Goal: Task Accomplishment & Management: Complete application form

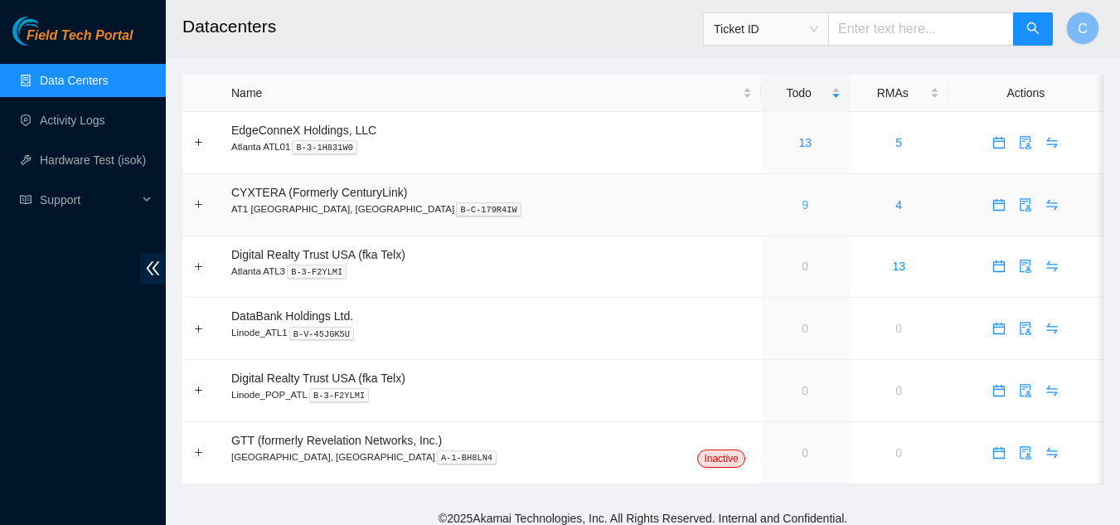
click at [802, 207] on link "9" at bounding box center [805, 204] width 7 height 13
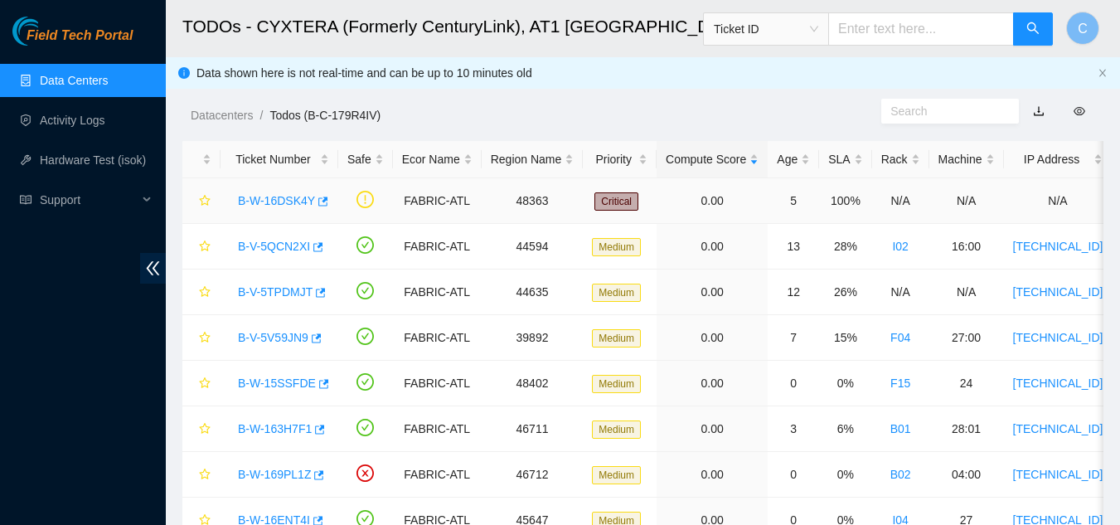
click at [287, 197] on link "B-W-16DSK4Y" at bounding box center [276, 200] width 77 height 13
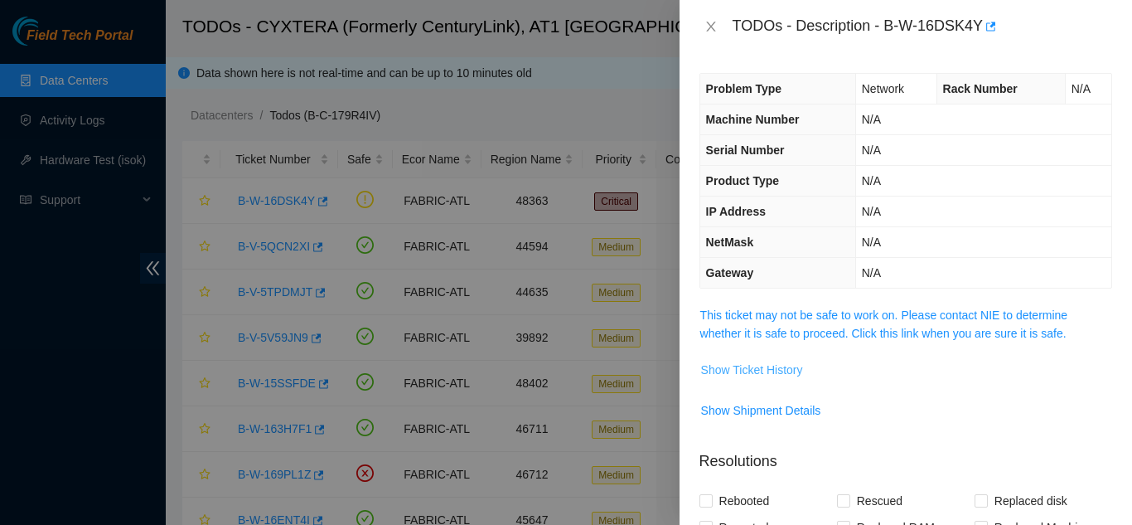
click at [741, 368] on span "Show Ticket History" at bounding box center [752, 370] width 102 height 18
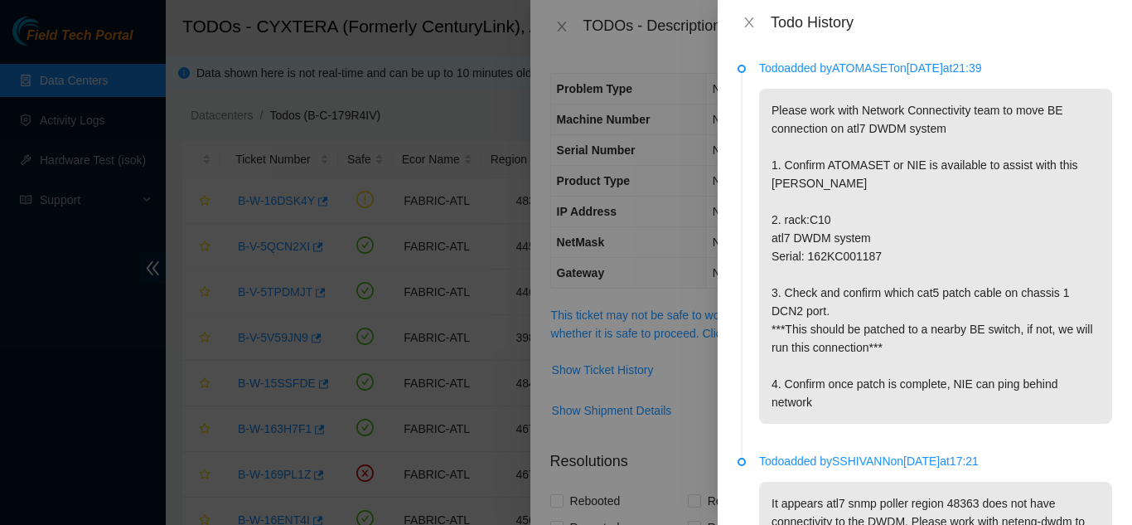
click at [1093, 196] on p "Please work with Network Connectivity team to move BE connection on atl7 DWDM s…" at bounding box center [935, 256] width 353 height 335
click at [744, 24] on icon "close" at bounding box center [749, 22] width 13 height 13
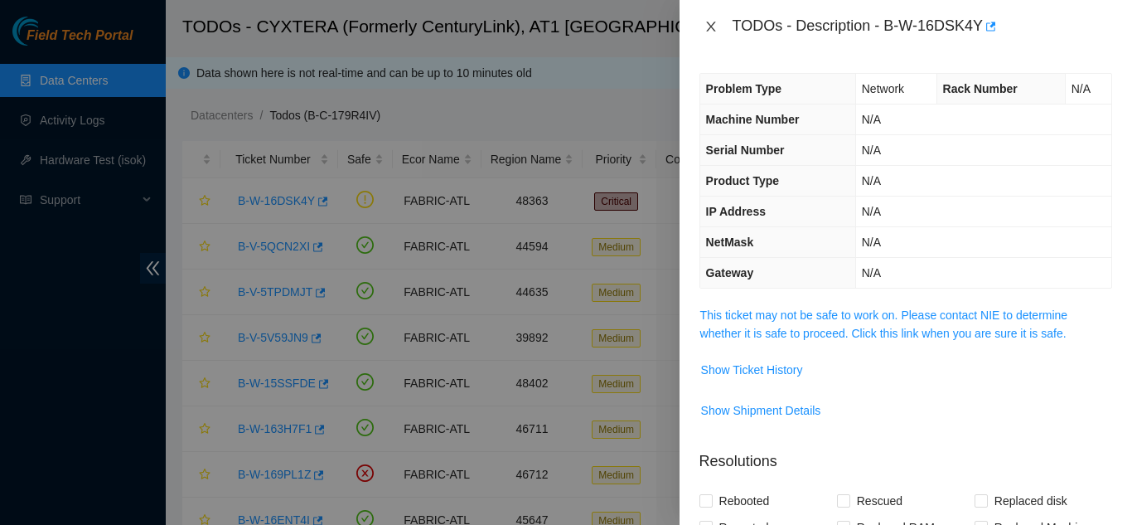
click at [709, 27] on icon "close" at bounding box center [711, 26] width 13 height 13
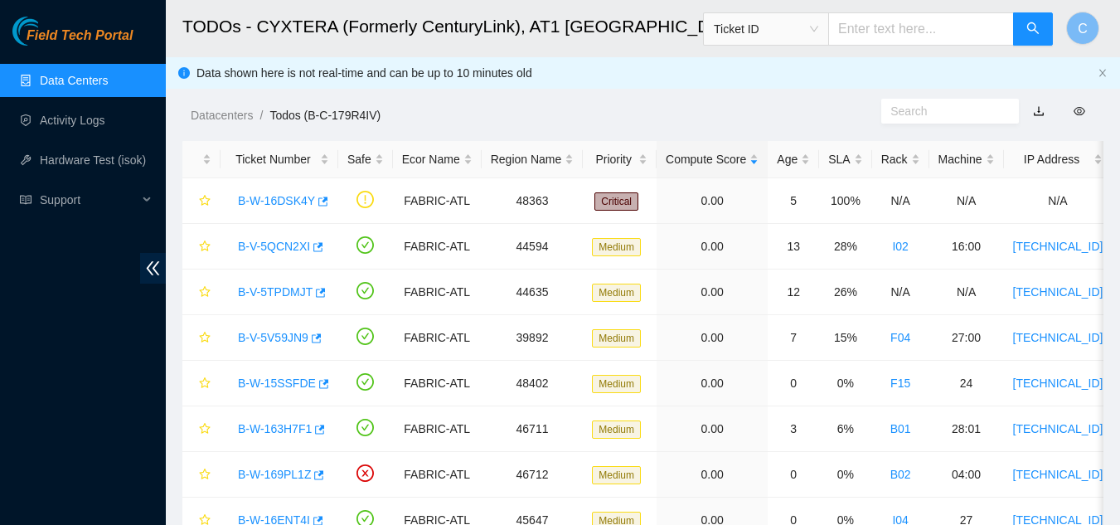
click at [77, 85] on link "Data Centers" at bounding box center [74, 80] width 68 height 13
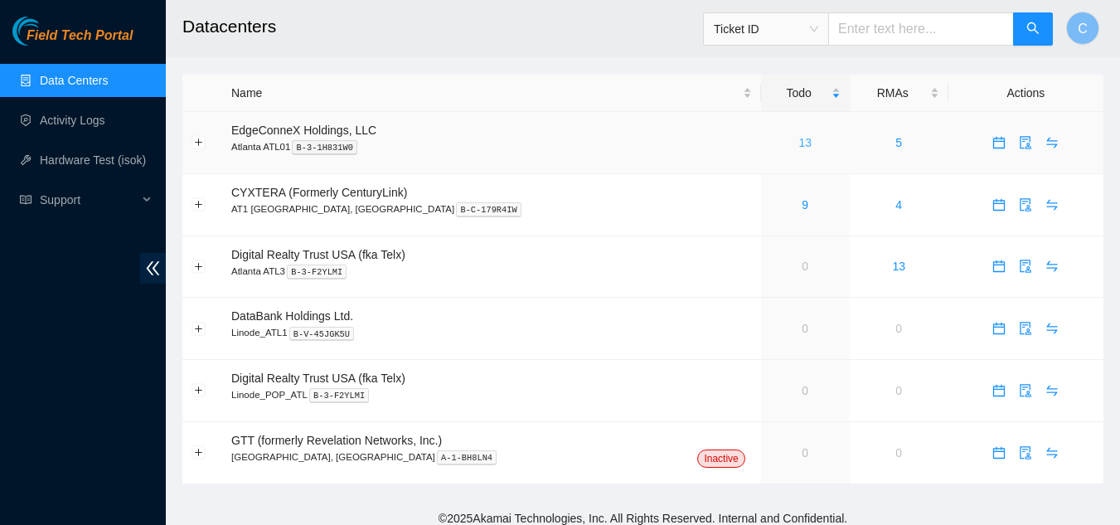
click at [798, 138] on link "13" at bounding box center [804, 142] width 13 height 13
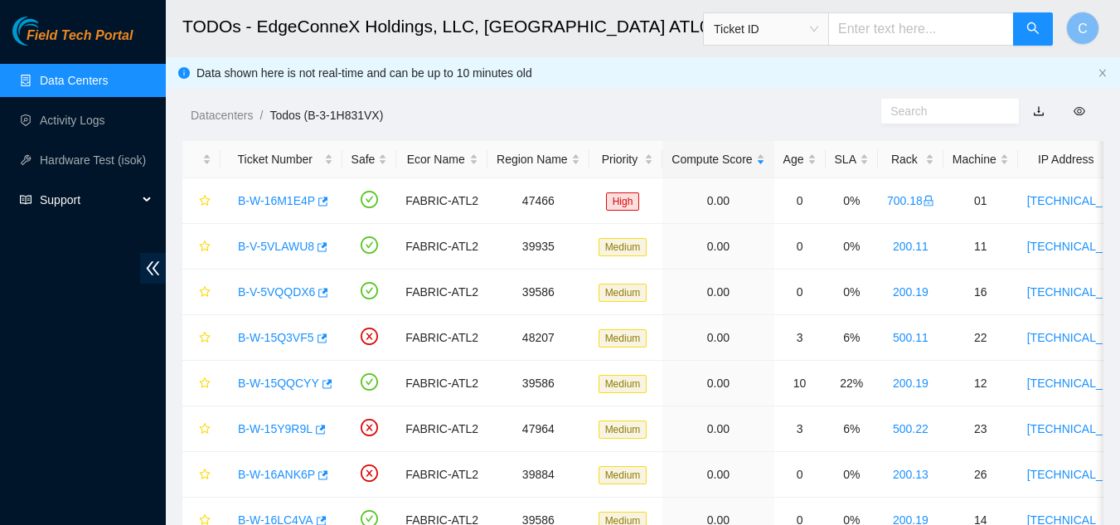
click at [152, 193] on div "Support" at bounding box center [83, 199] width 166 height 33
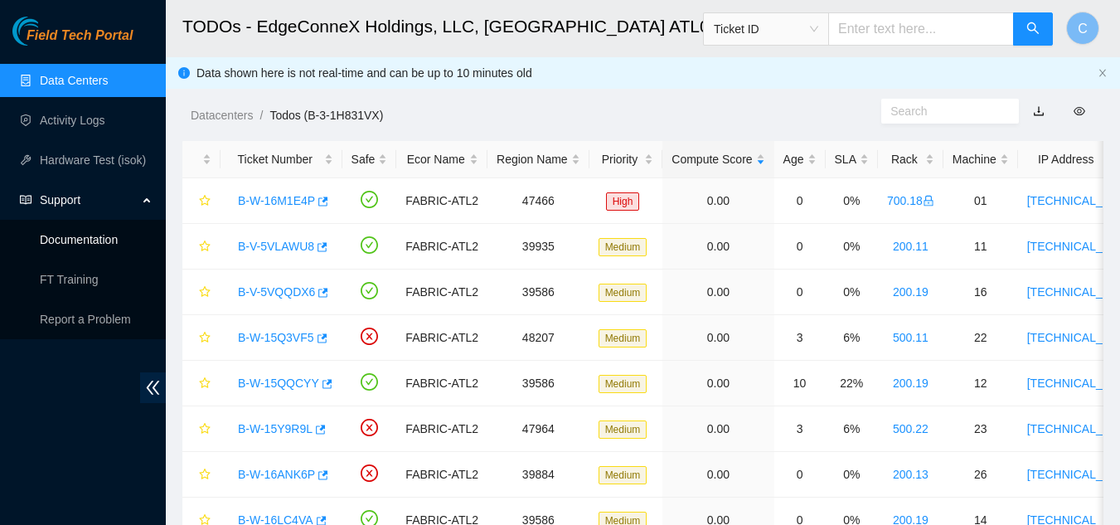
click at [95, 242] on link "Documentation" at bounding box center [79, 239] width 78 height 13
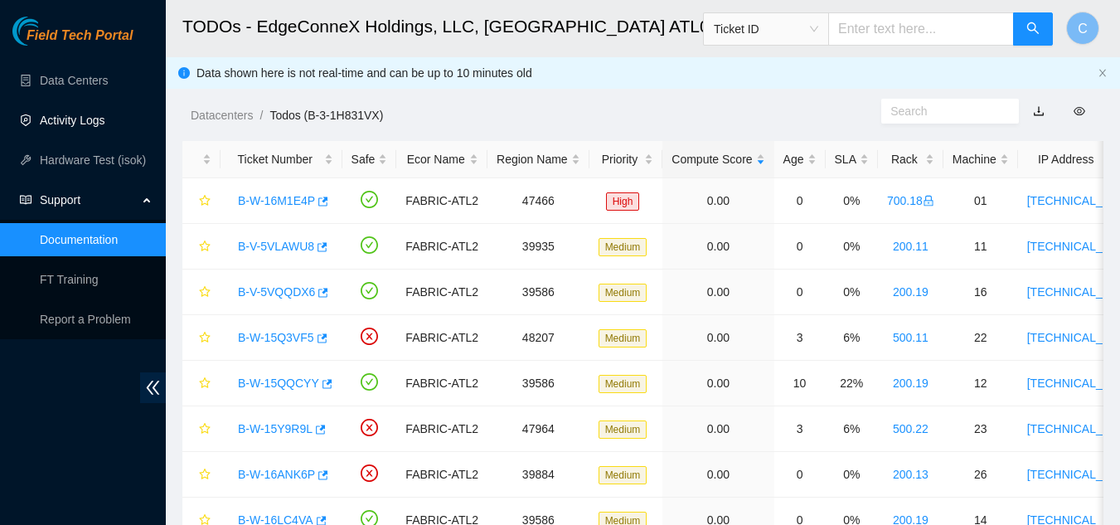
click at [105, 124] on link "Activity Logs" at bounding box center [72, 120] width 65 height 13
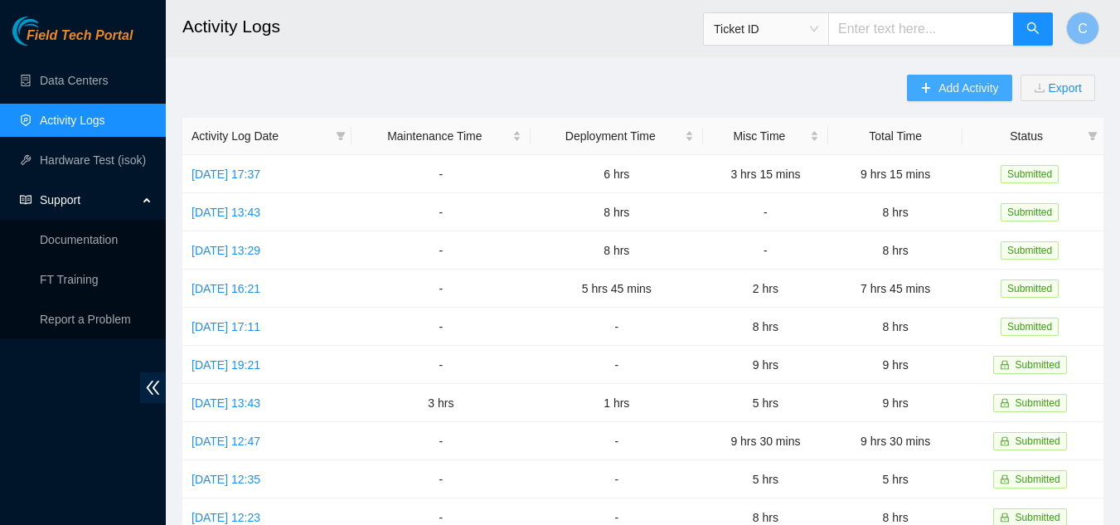
click at [933, 85] on button "Add Activity" at bounding box center [959, 88] width 104 height 27
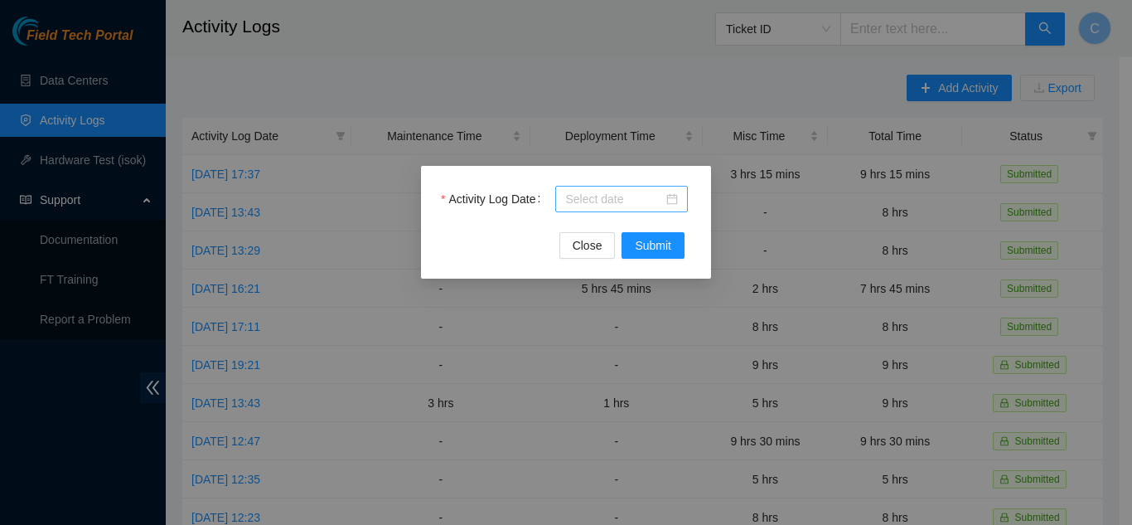
click at [614, 202] on input "Activity Log Date" at bounding box center [614, 199] width 98 height 18
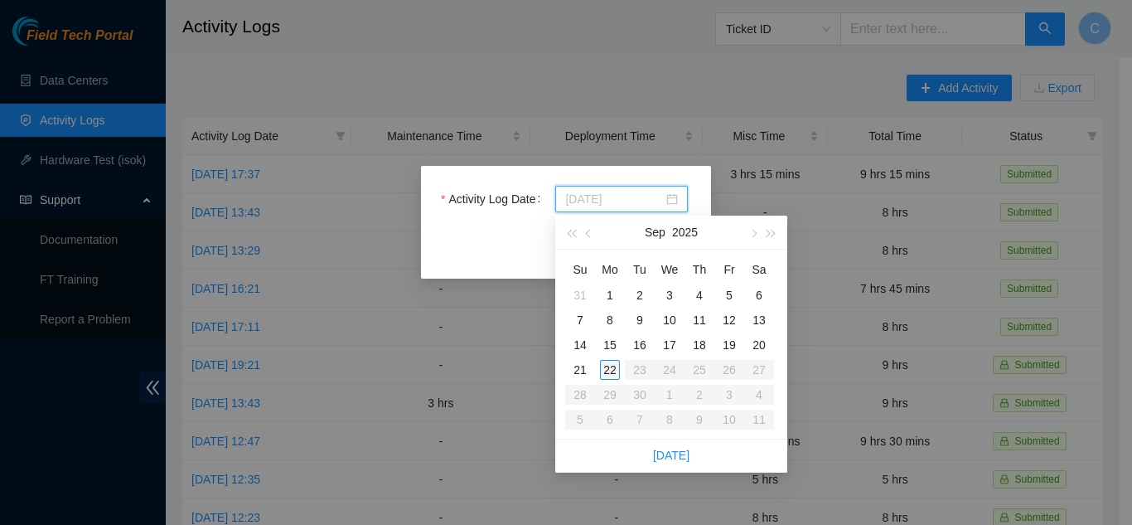
type input "[DATE]"
click at [609, 366] on div "22" at bounding box center [610, 370] width 20 height 20
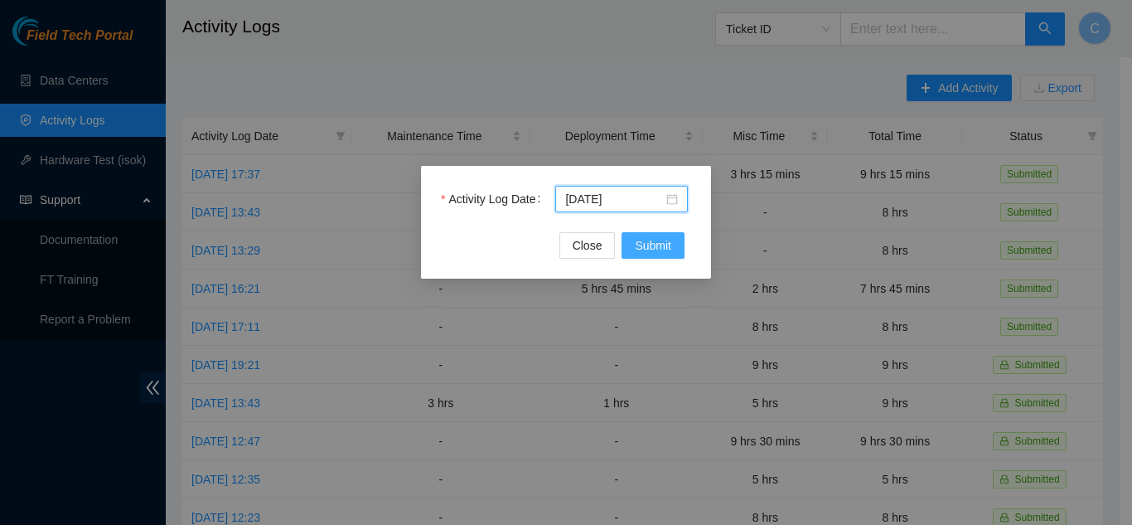
click at [657, 237] on span "Submit" at bounding box center [653, 245] width 36 height 18
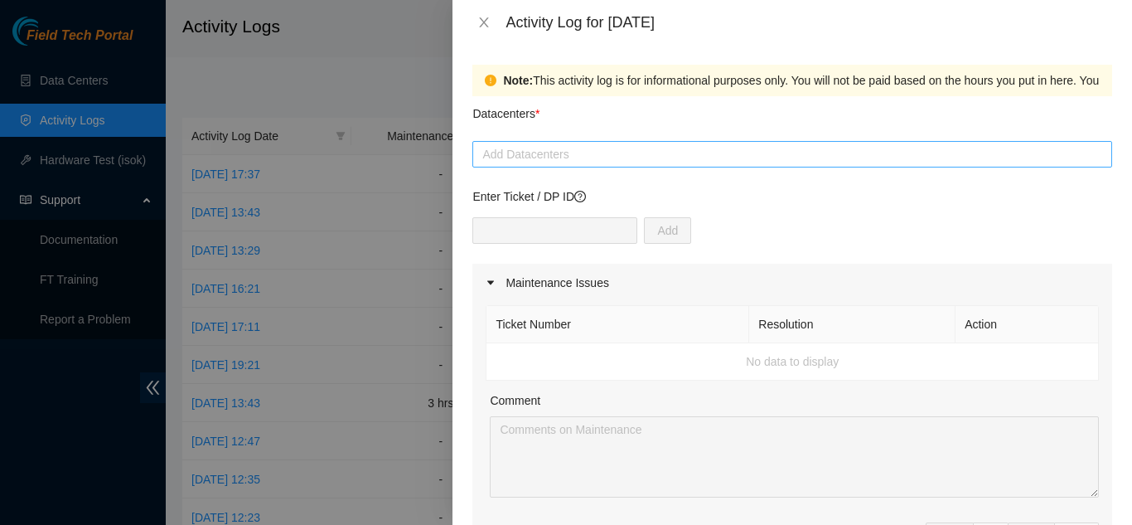
click at [591, 159] on div at bounding box center [793, 154] width 632 height 20
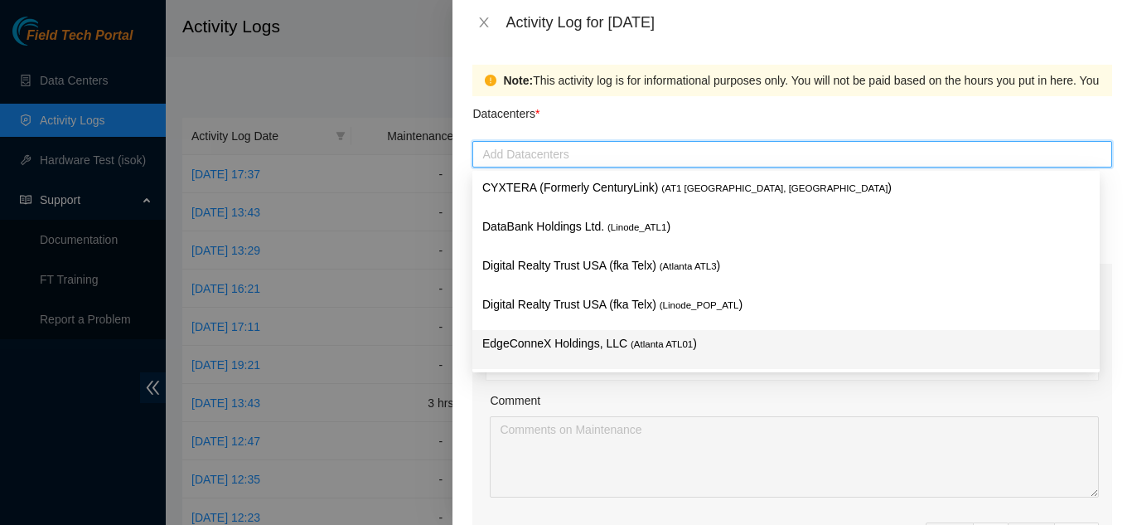
click at [544, 343] on p "EdgeConneX Holdings, LLC ( [GEOGRAPHIC_DATA] ATL01 )" at bounding box center [786, 343] width 608 height 19
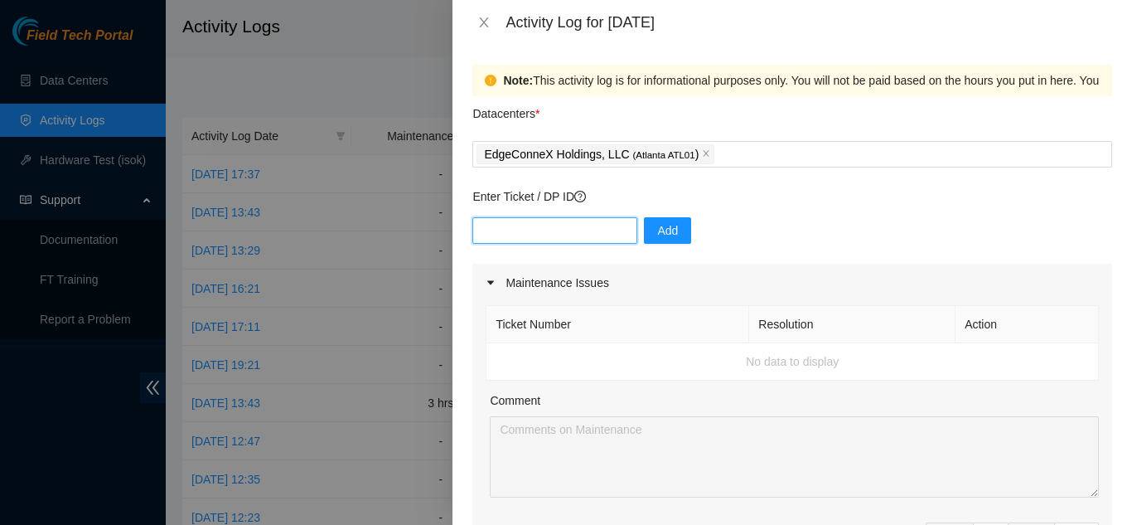
paste input "DP84370"
type input "DP84370"
click at [644, 229] on button "Add" at bounding box center [667, 230] width 47 height 27
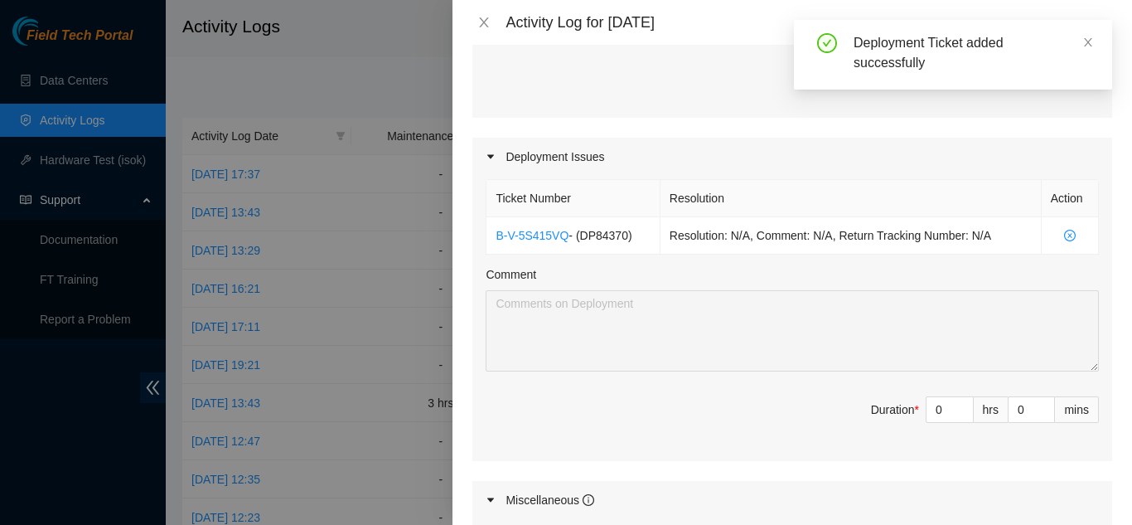
scroll to position [497, 0]
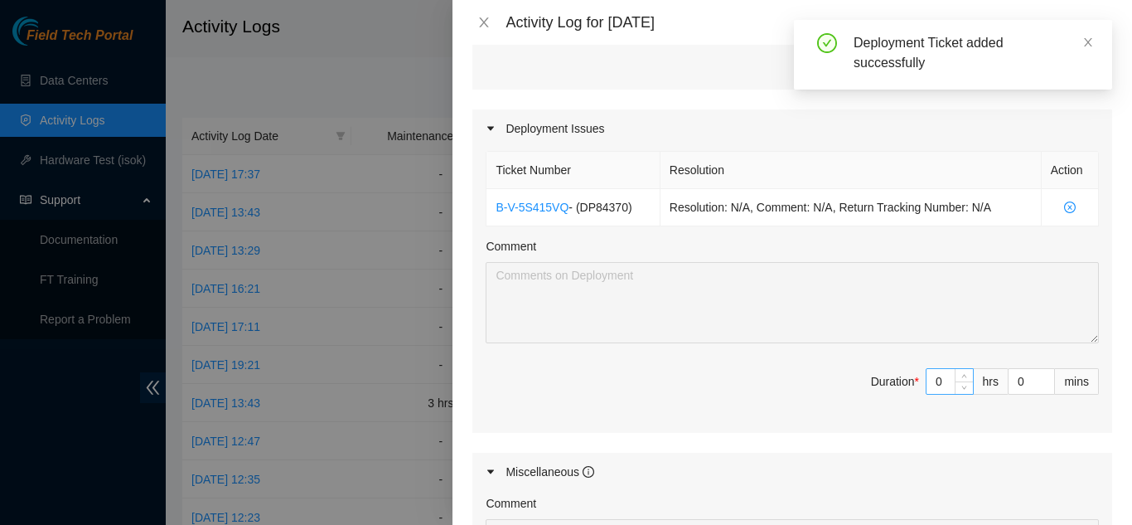
click at [930, 384] on input "0" at bounding box center [950, 381] width 46 height 25
type input "08"
type input "8"
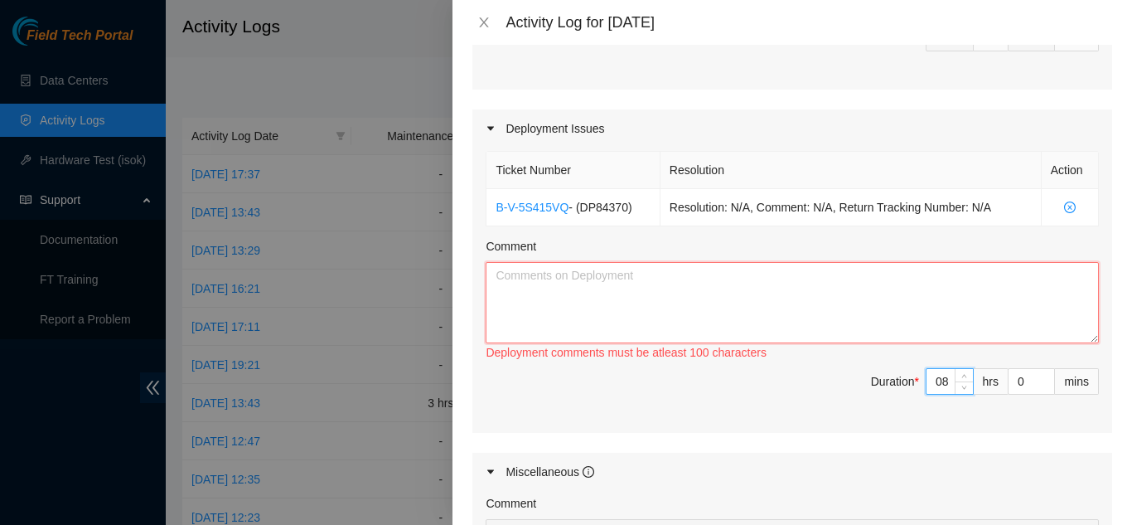
type input "8"
click at [541, 284] on textarea "Comment" at bounding box center [792, 302] width 613 height 81
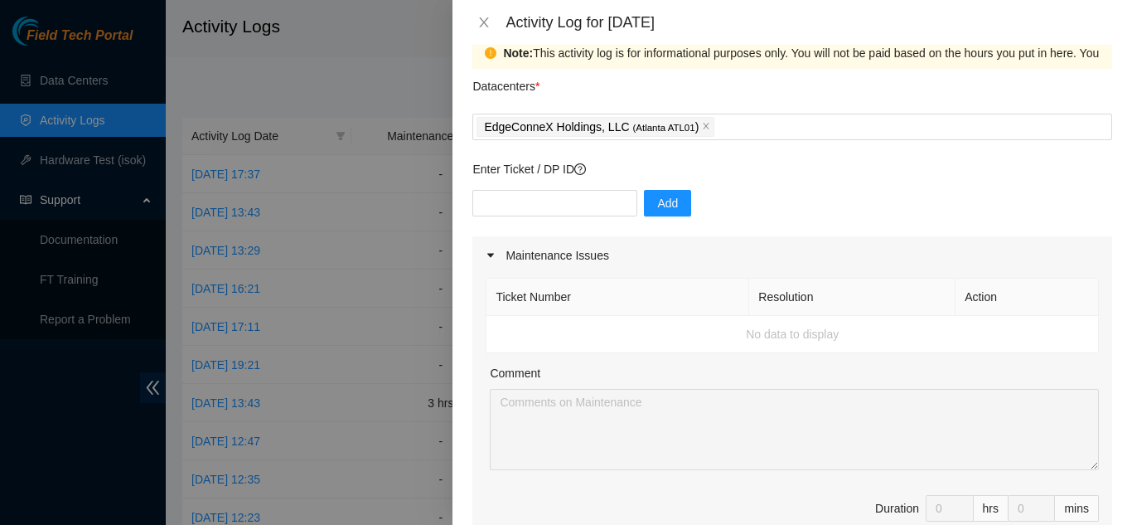
scroll to position [0, 0]
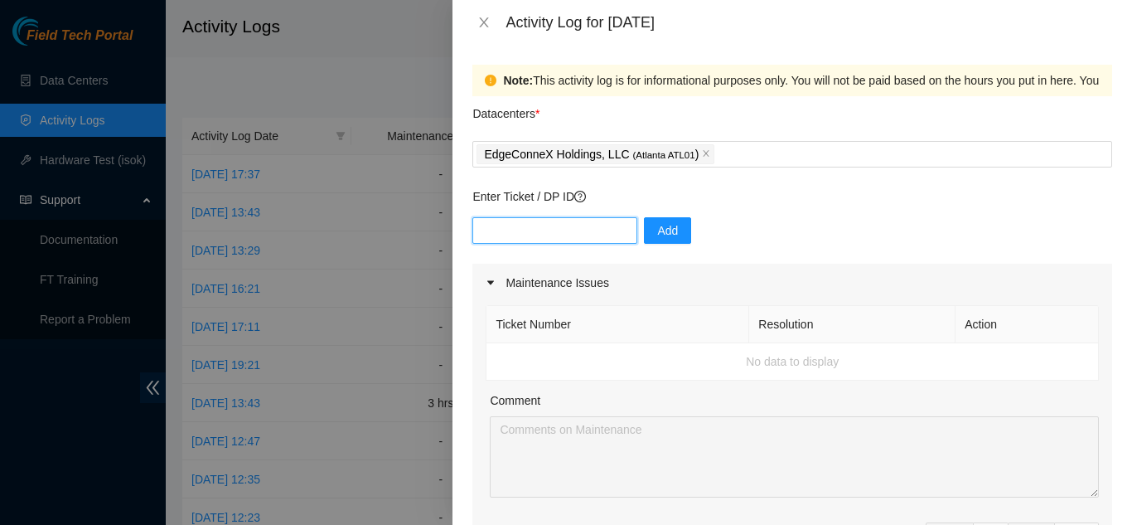
click at [545, 226] on input "text" at bounding box center [555, 230] width 165 height 27
paste input "DP84369"
type input "DP84369"
click at [663, 230] on span "Add" at bounding box center [667, 230] width 21 height 18
click at [481, 17] on icon "close" at bounding box center [483, 22] width 13 height 13
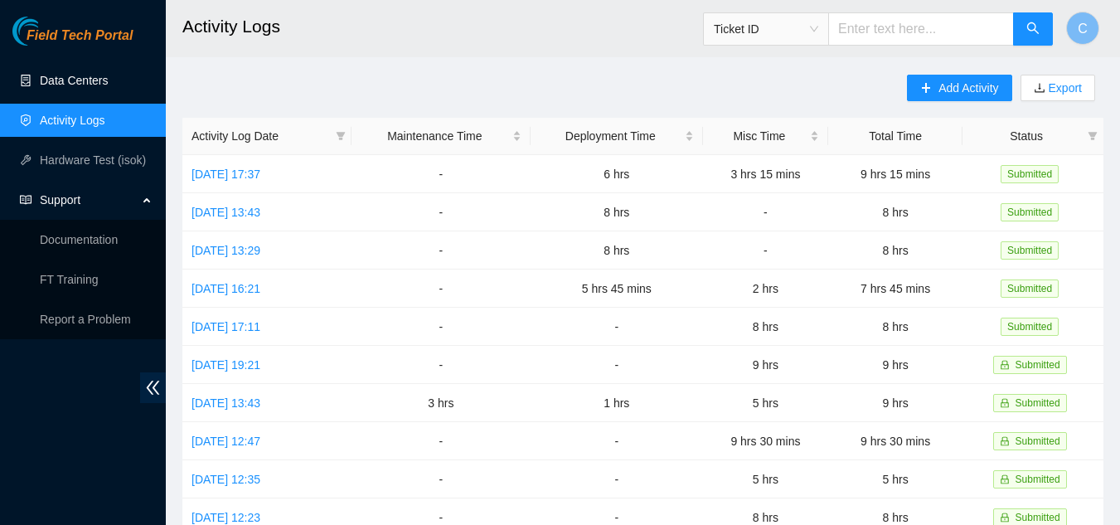
click at [69, 82] on link "Data Centers" at bounding box center [74, 80] width 68 height 13
